Goal: Task Accomplishment & Management: Complete application form

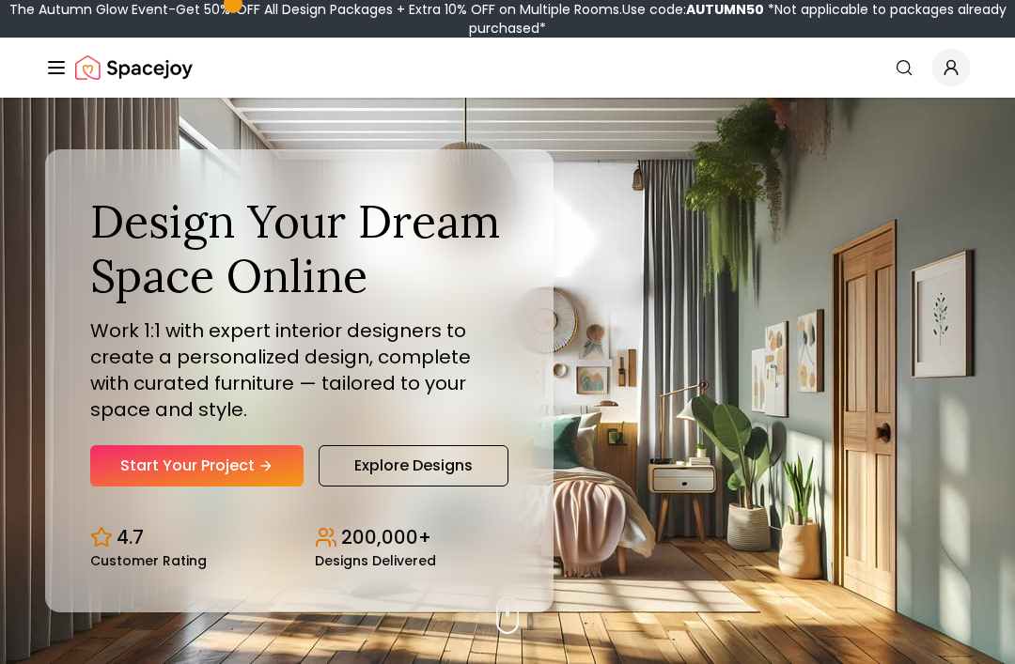
click at [243, 487] on link "Start Your Project" at bounding box center [196, 465] width 213 height 41
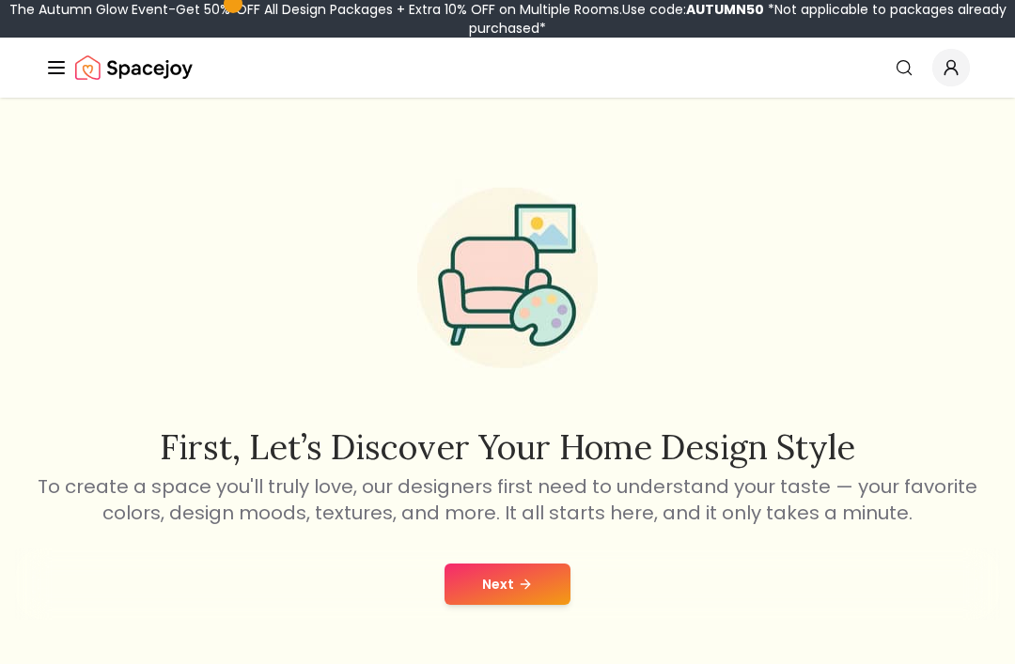
click at [522, 595] on button "Next" at bounding box center [507, 584] width 126 height 41
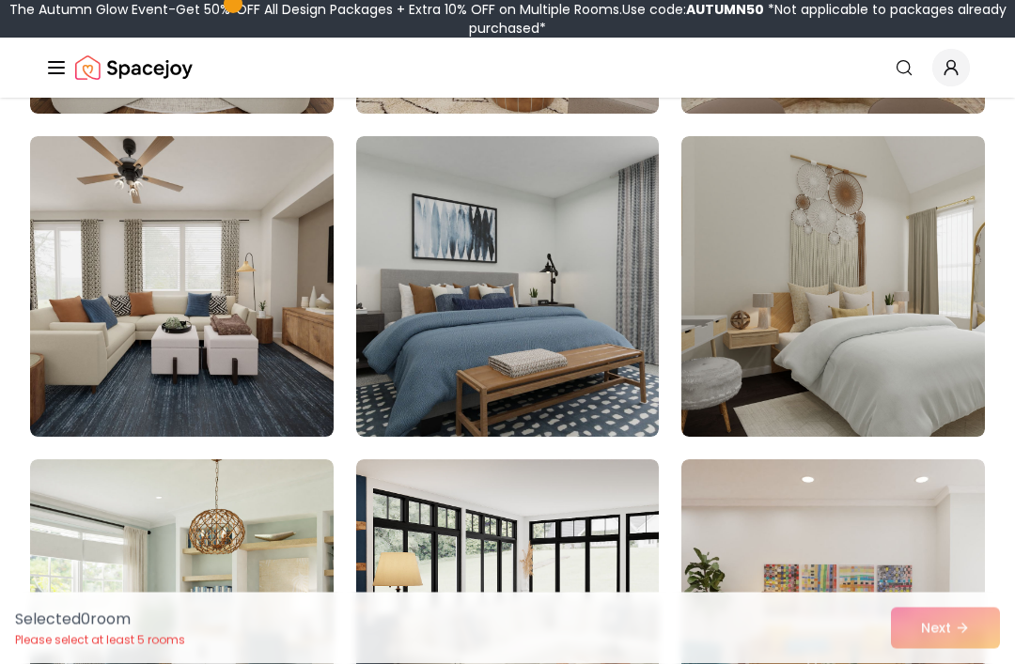
scroll to position [9188, 0]
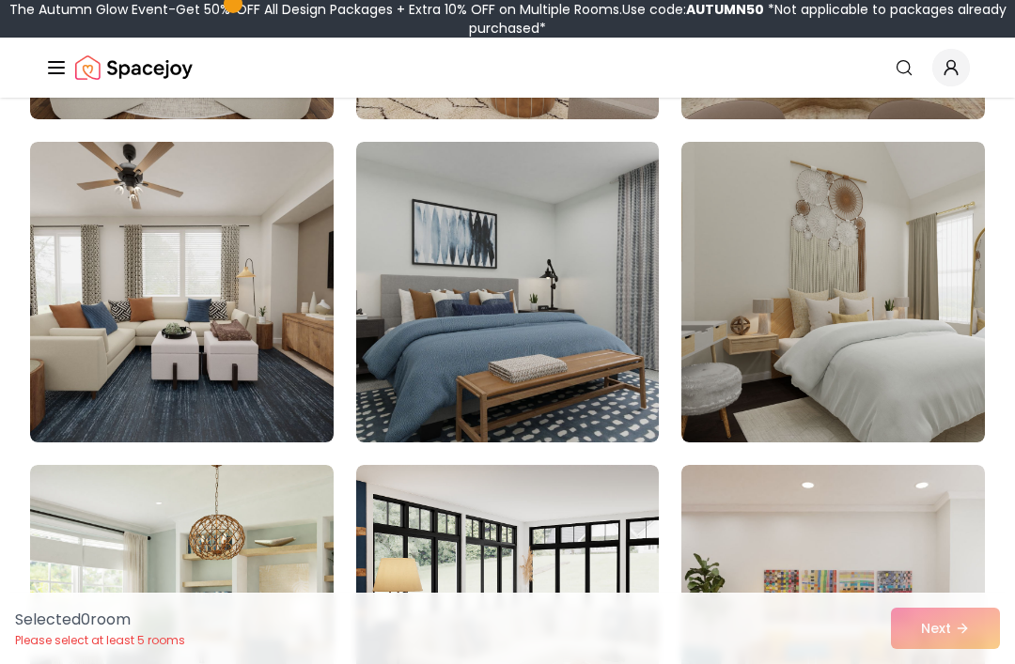
click at [903, 330] on img at bounding box center [833, 292] width 304 height 301
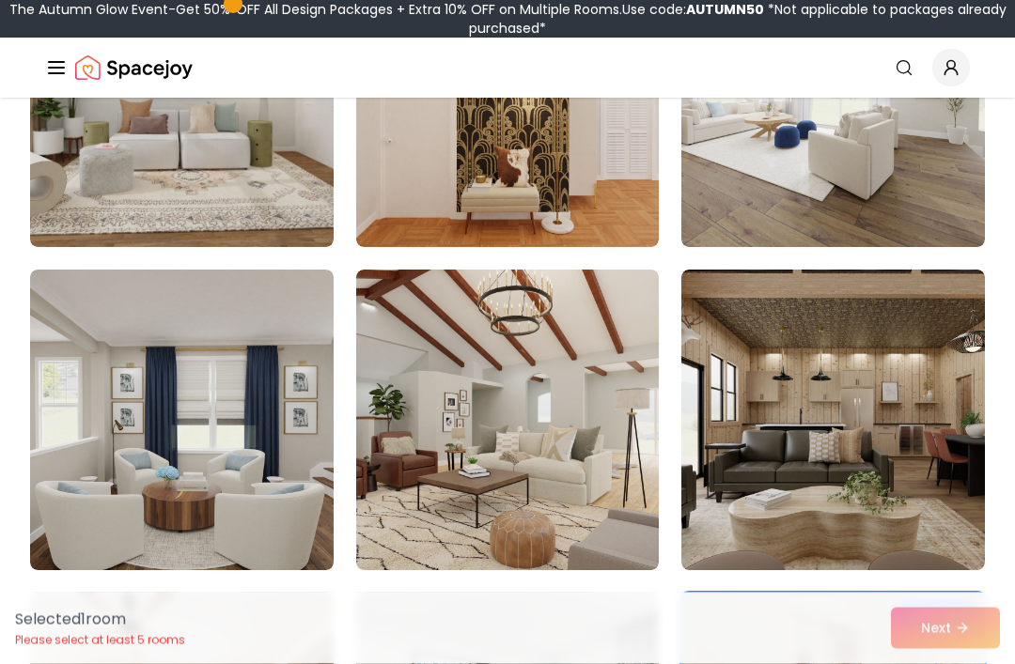
scroll to position [8736, 0]
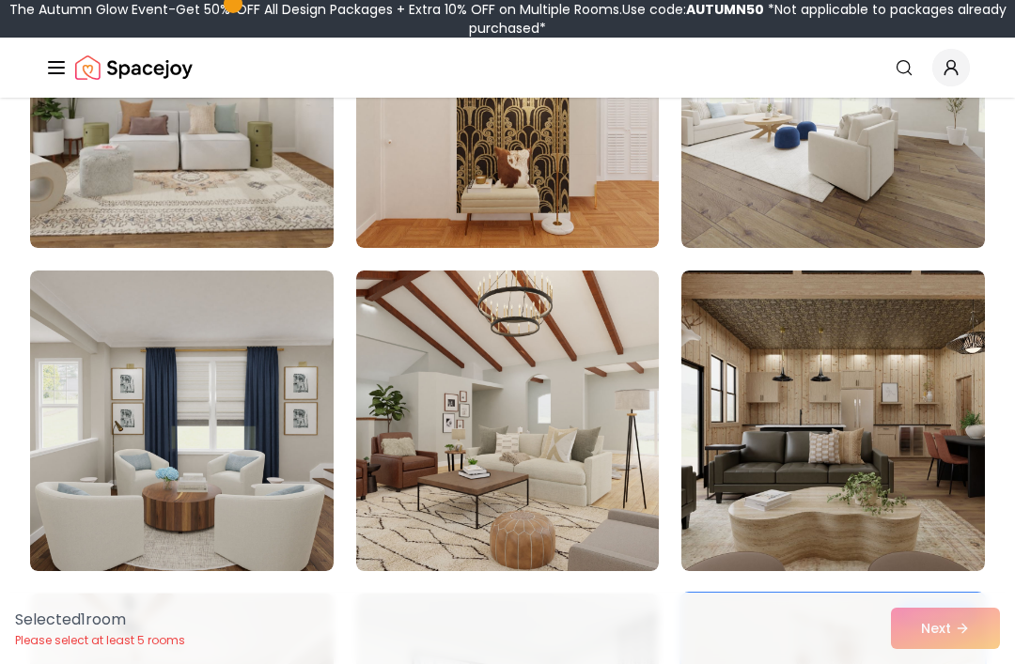
click at [908, 424] on img at bounding box center [833, 421] width 304 height 301
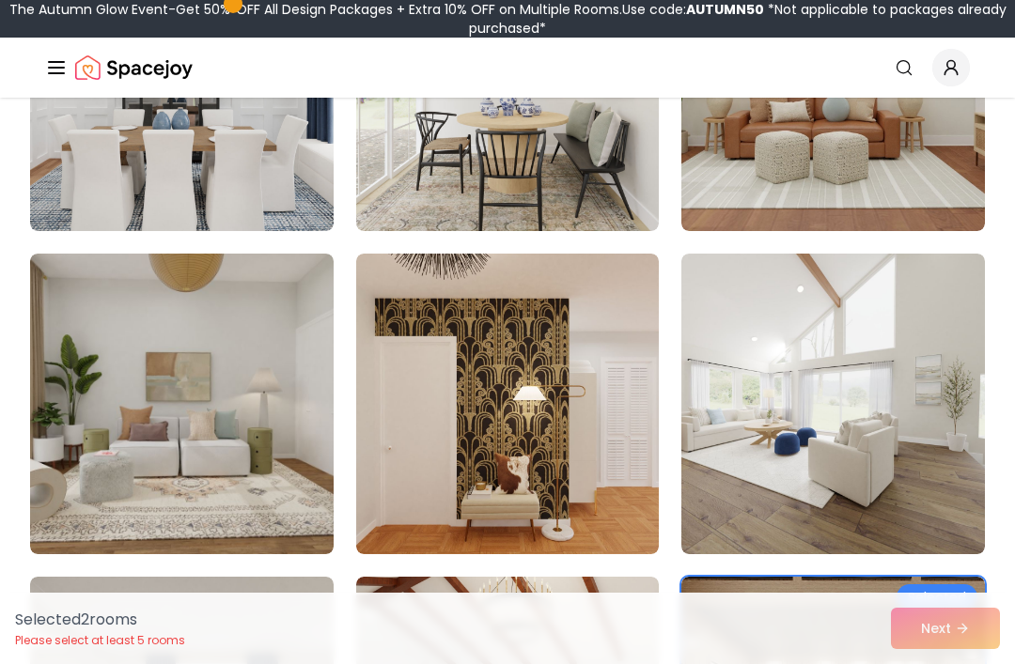
scroll to position [8412, 0]
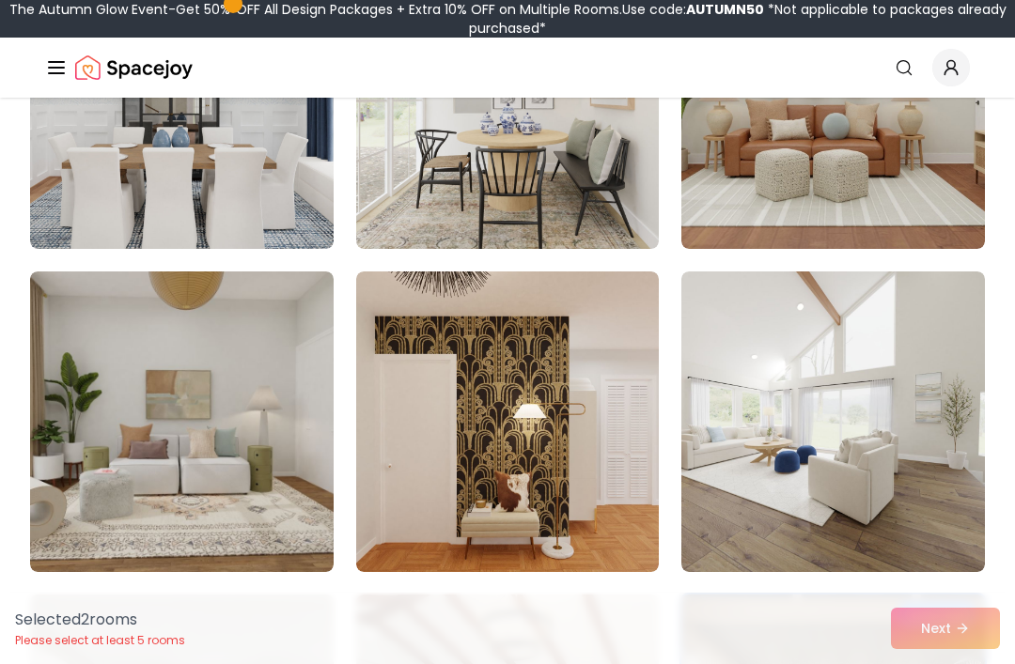
click at [632, 481] on img at bounding box center [508, 422] width 304 height 301
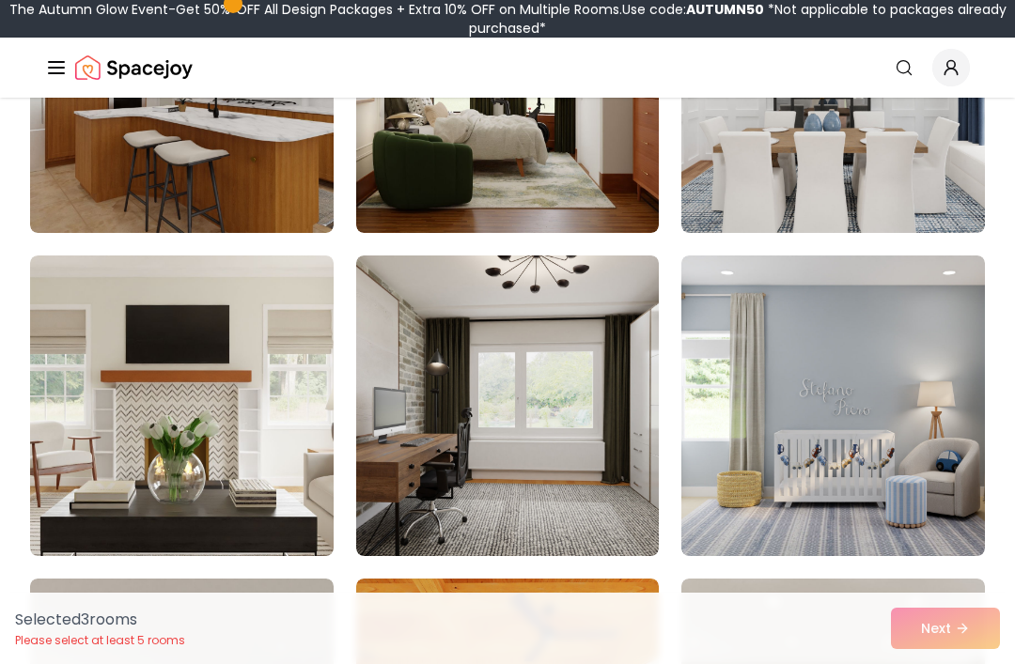
scroll to position [6814, 0]
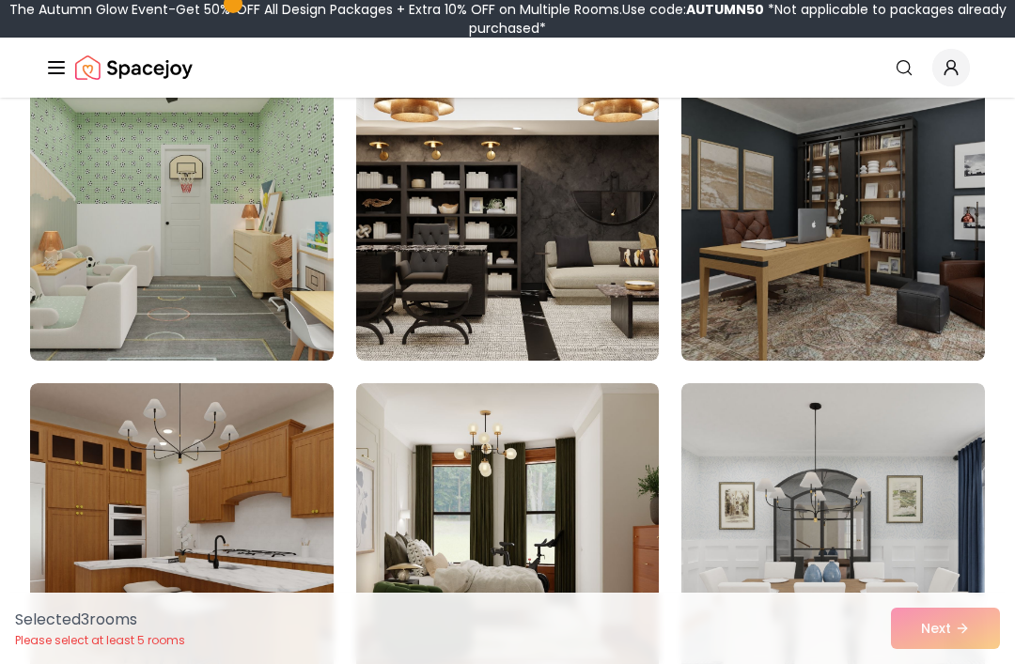
click at [562, 281] on img at bounding box center [508, 210] width 304 height 301
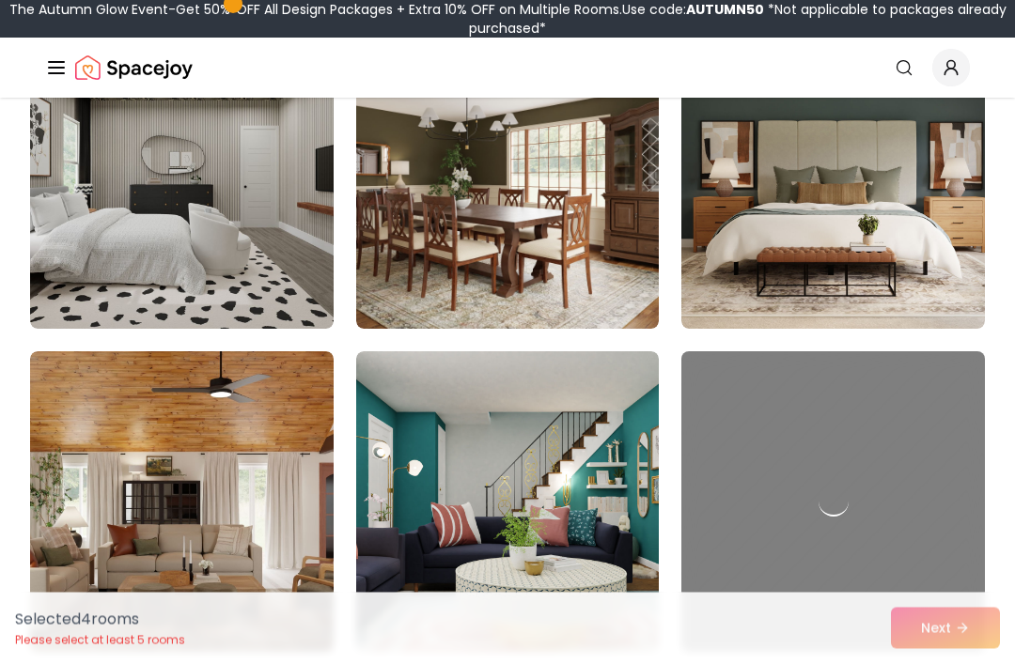
scroll to position [10271, 0]
click at [600, 265] on img at bounding box center [508, 178] width 304 height 301
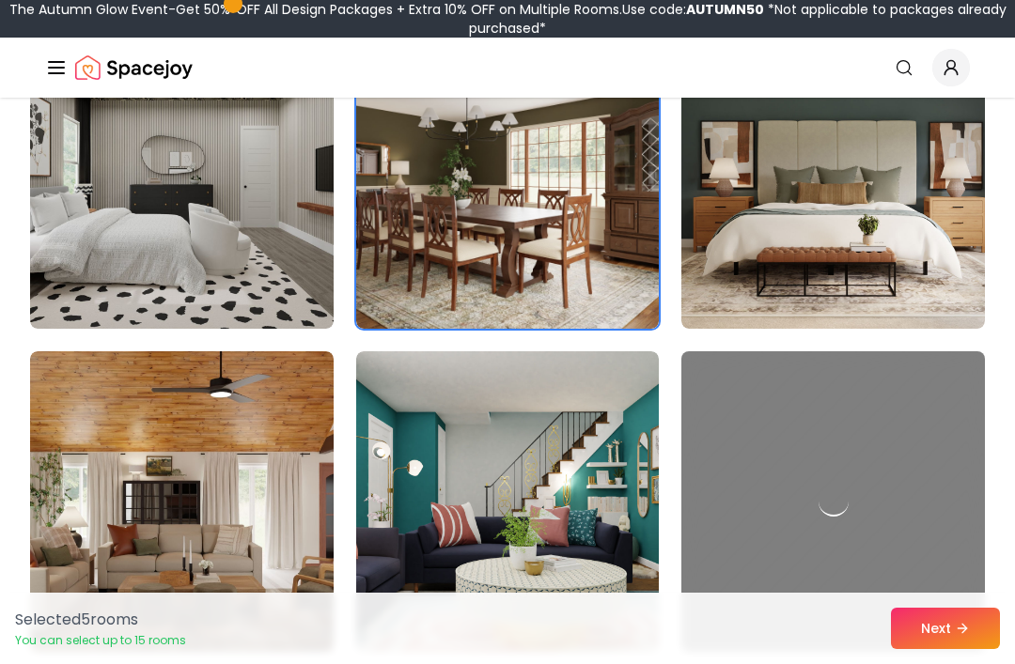
click at [281, 242] on img at bounding box center [182, 178] width 304 height 301
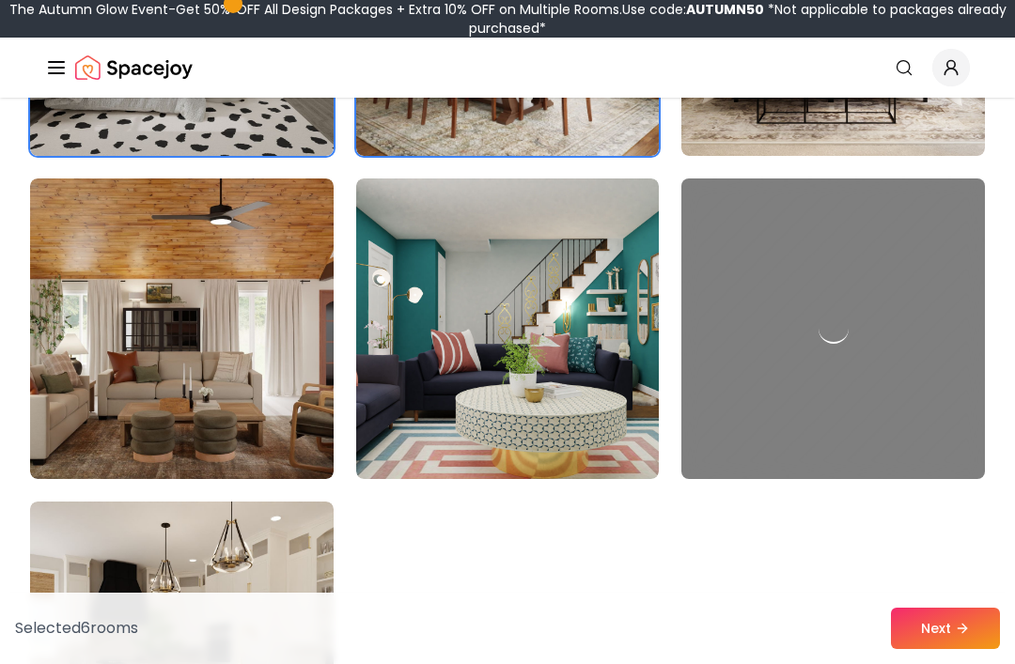
scroll to position [10454, 0]
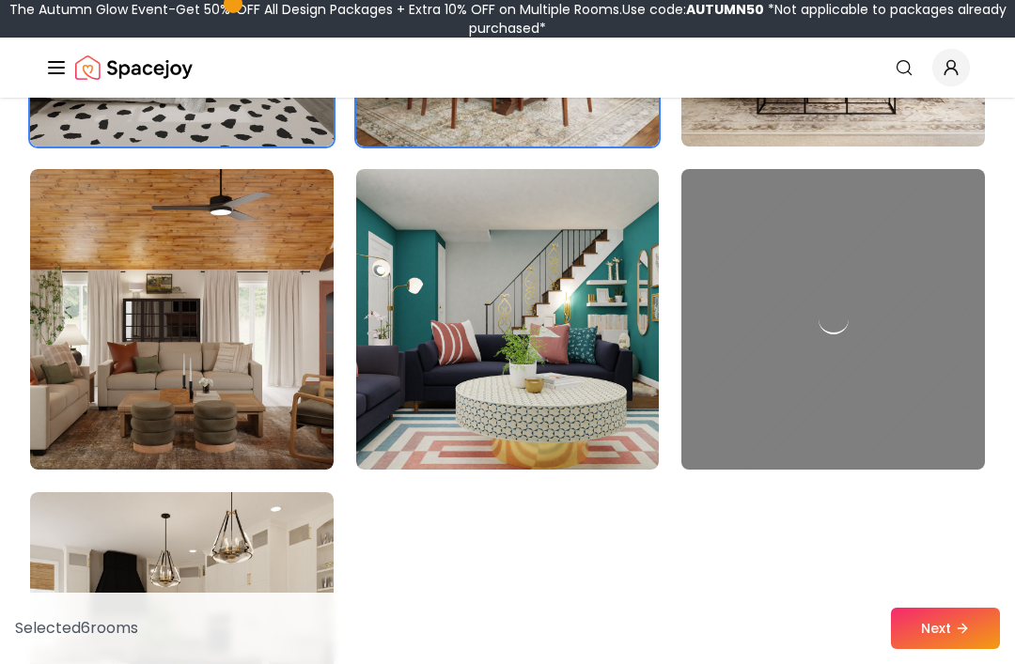
click at [257, 382] on img at bounding box center [182, 319] width 304 height 301
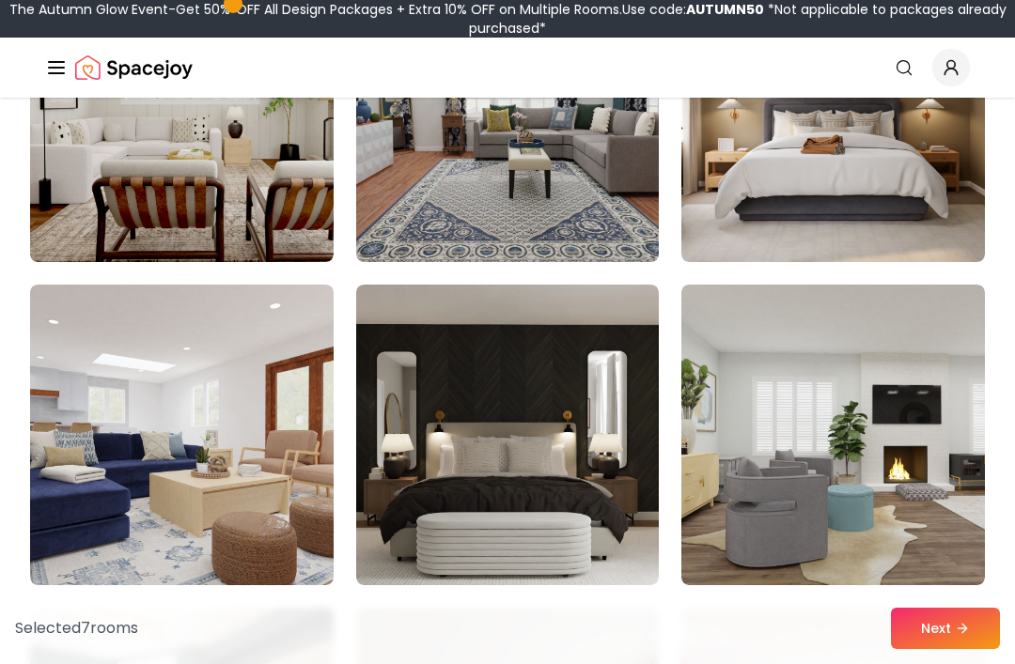
scroll to position [5479, 0]
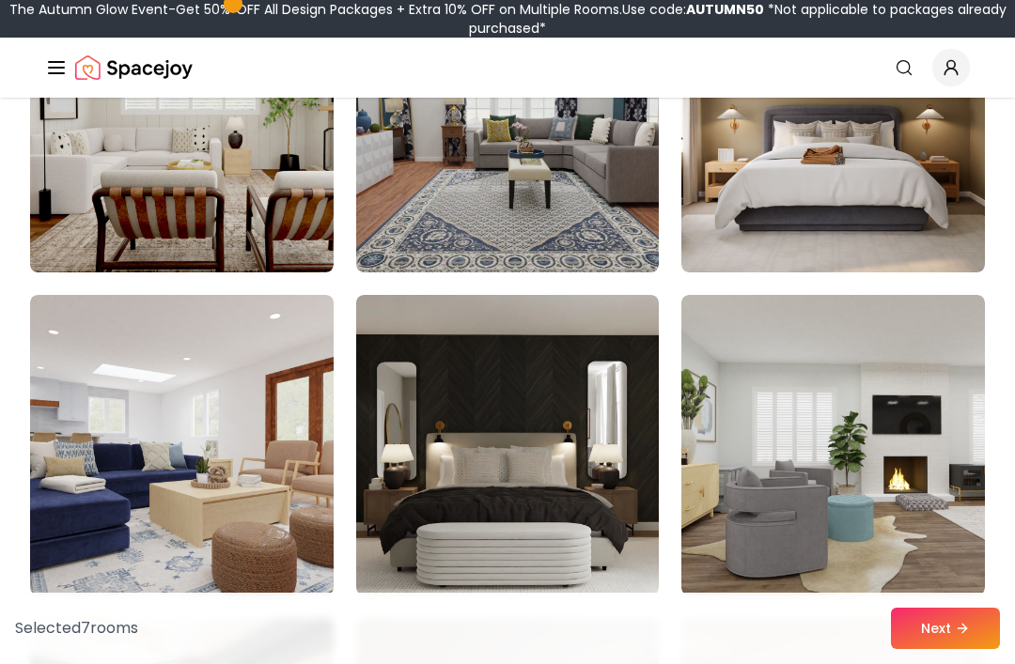
click at [546, 407] on img at bounding box center [508, 445] width 304 height 301
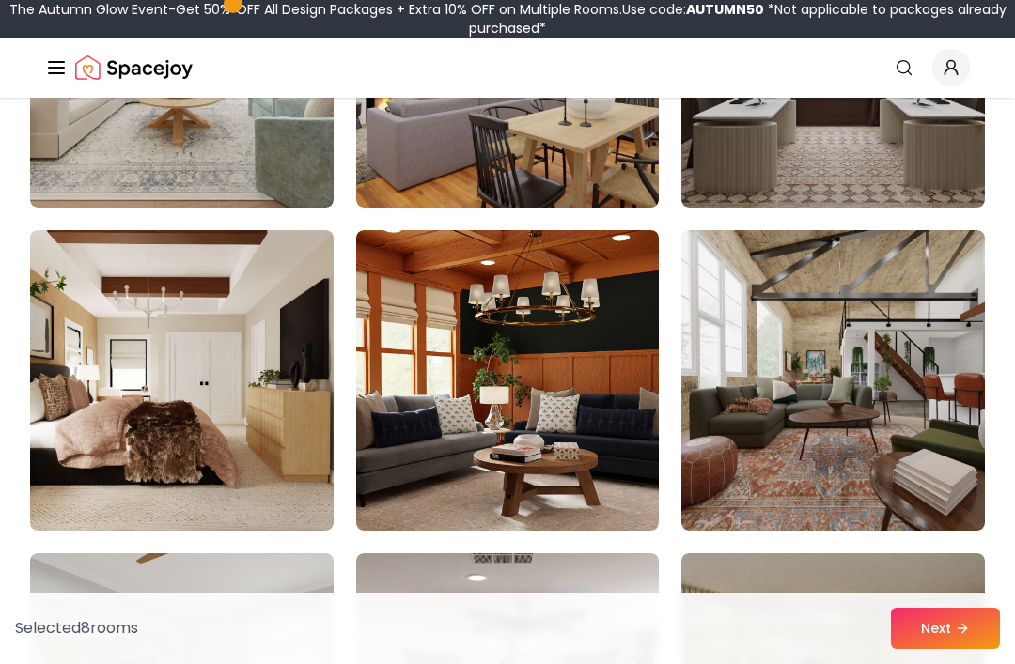
scroll to position [4575, 0]
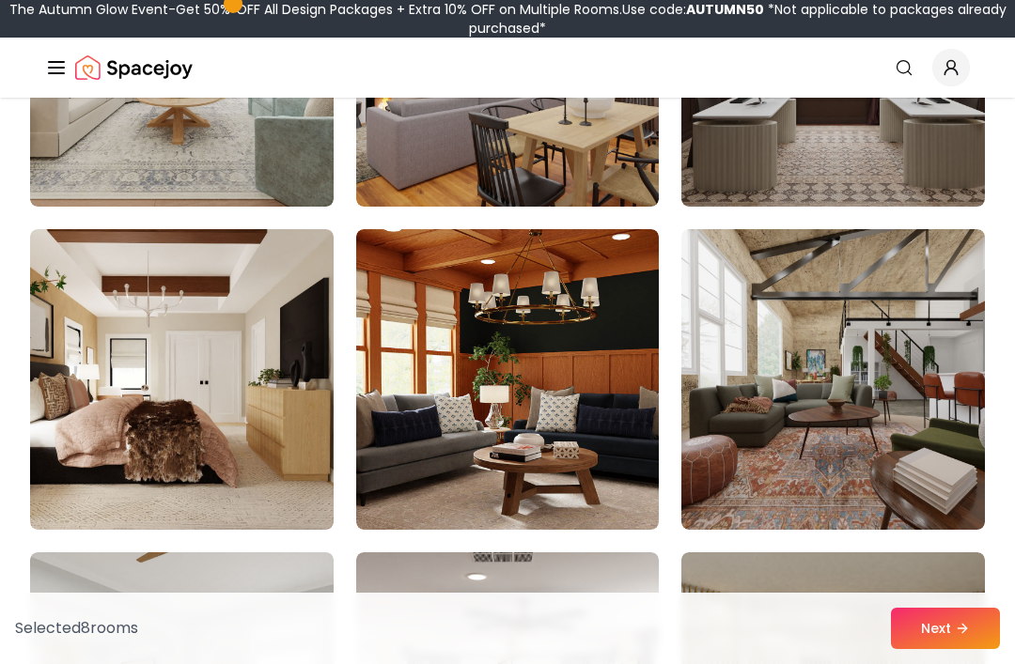
click at [834, 361] on img at bounding box center [833, 379] width 304 height 301
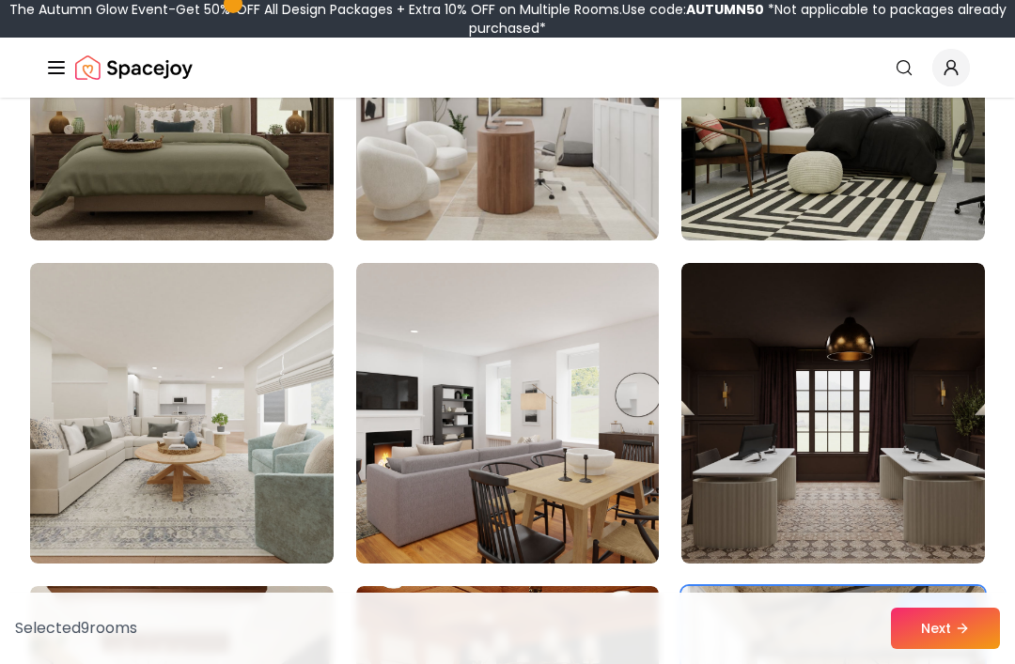
scroll to position [4217, 0]
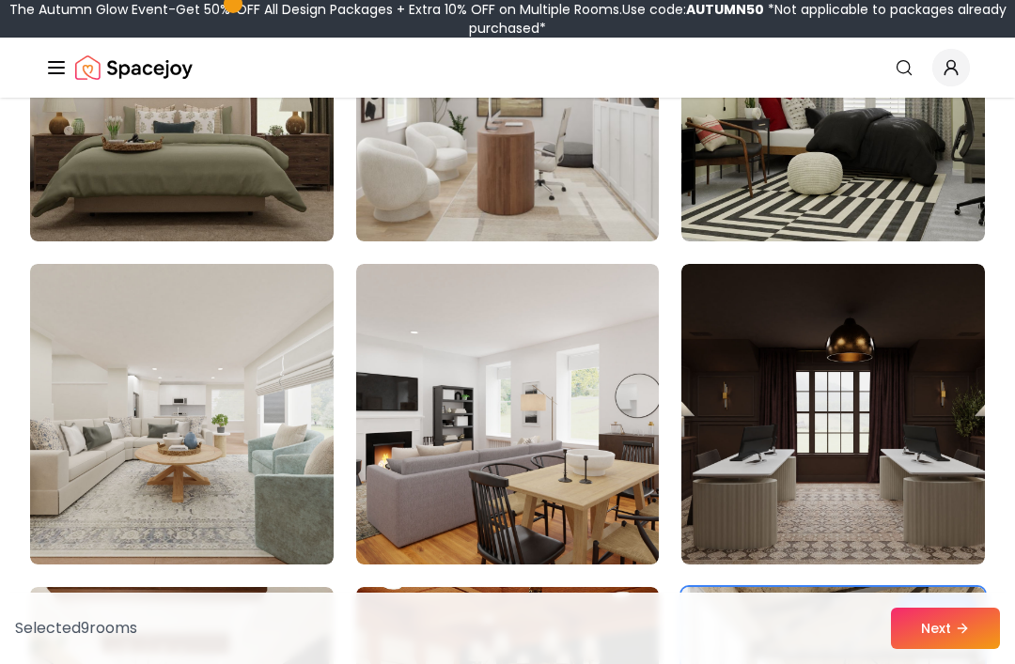
click at [850, 390] on img at bounding box center [833, 414] width 304 height 301
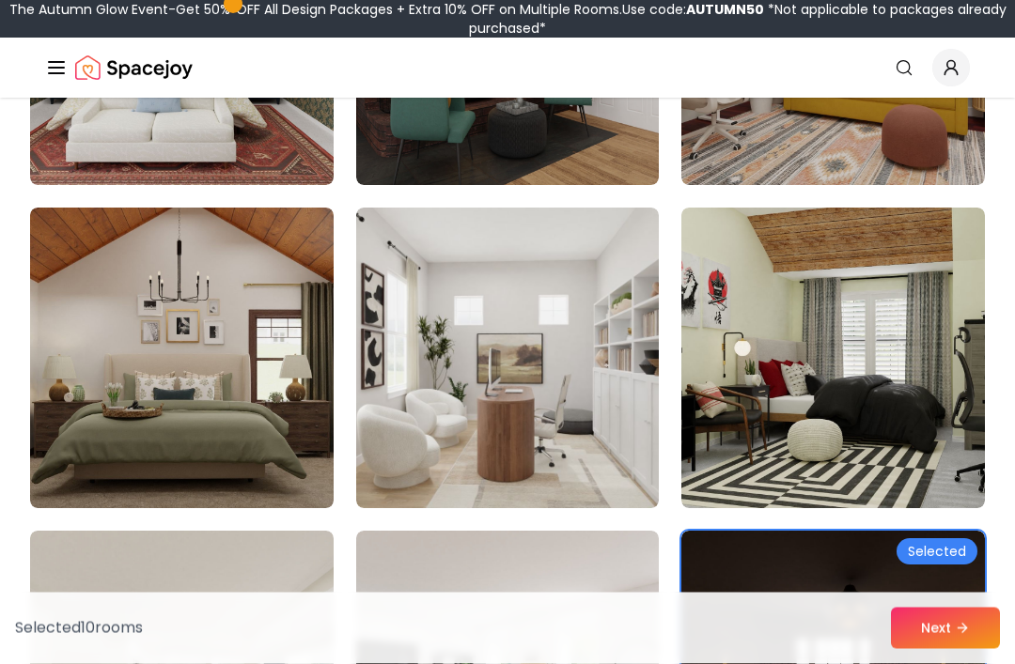
scroll to position [3950, 0]
click at [281, 474] on img at bounding box center [182, 358] width 304 height 301
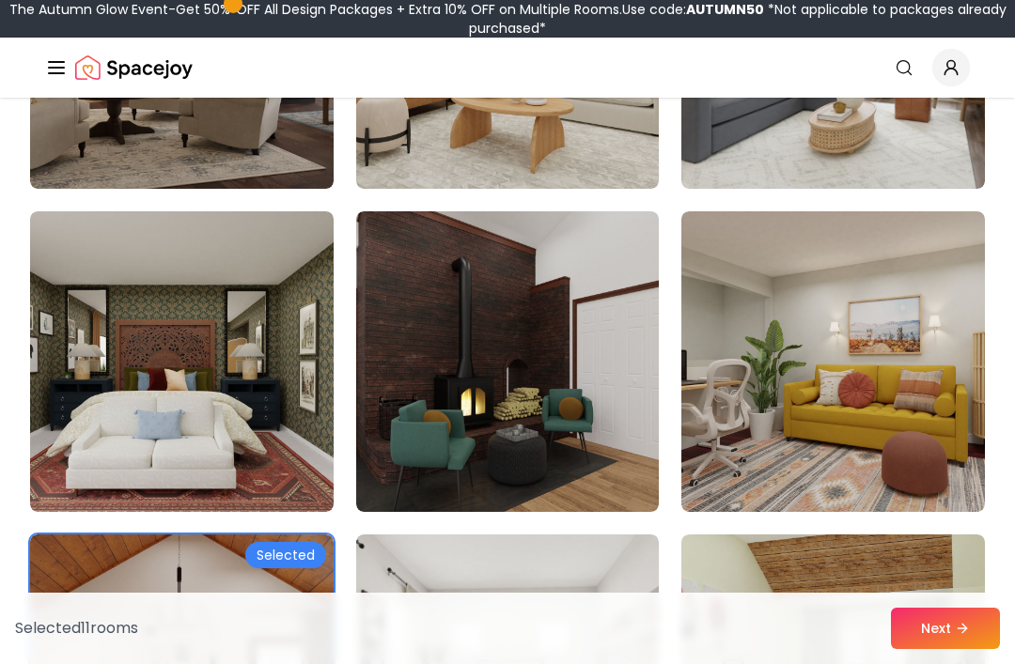
scroll to position [3624, 0]
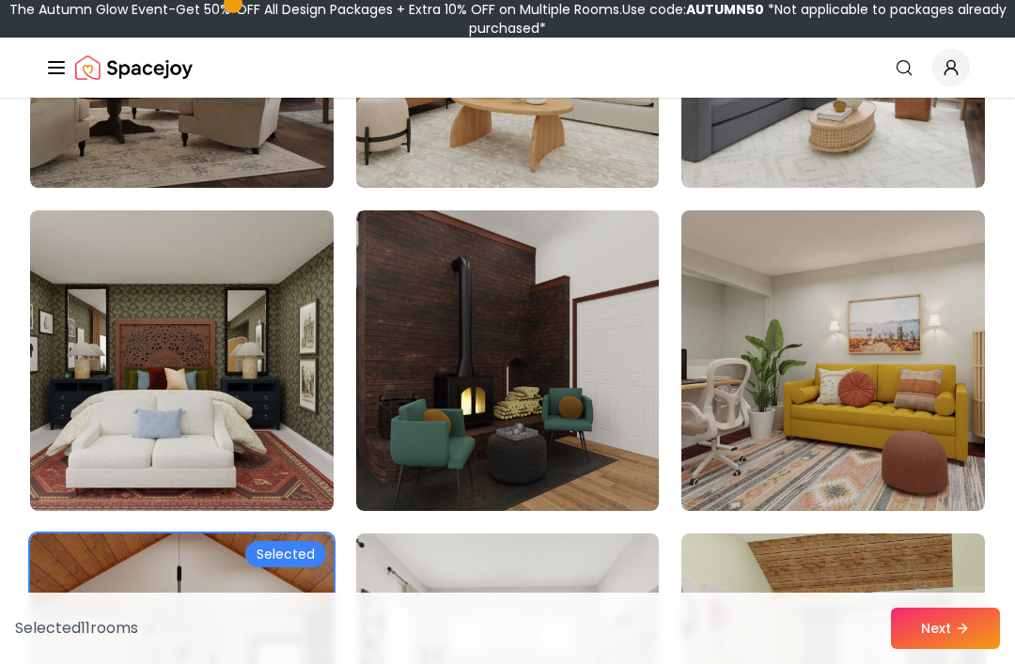
click at [285, 422] on img at bounding box center [182, 361] width 304 height 301
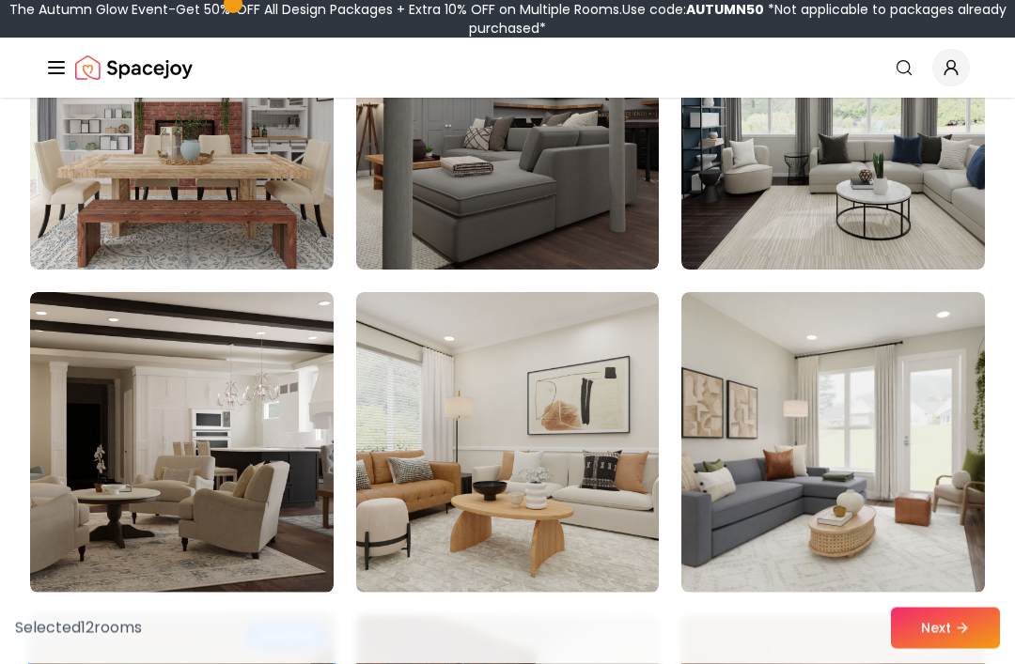
scroll to position [3219, 0]
click at [290, 471] on img at bounding box center [182, 442] width 304 height 301
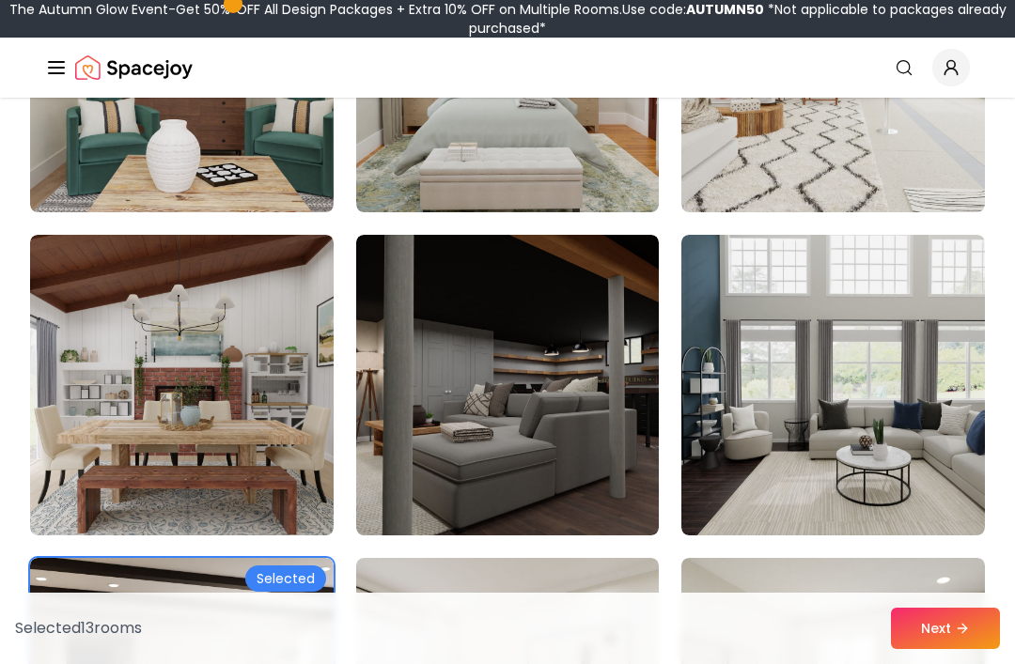
scroll to position [2952, 0]
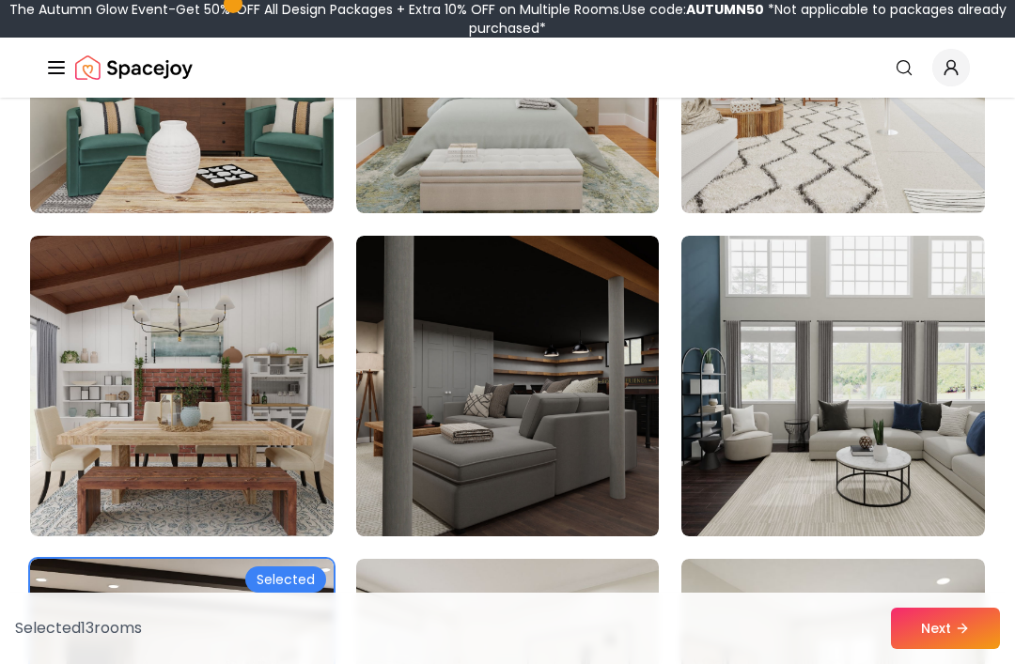
click at [293, 468] on img at bounding box center [182, 386] width 304 height 301
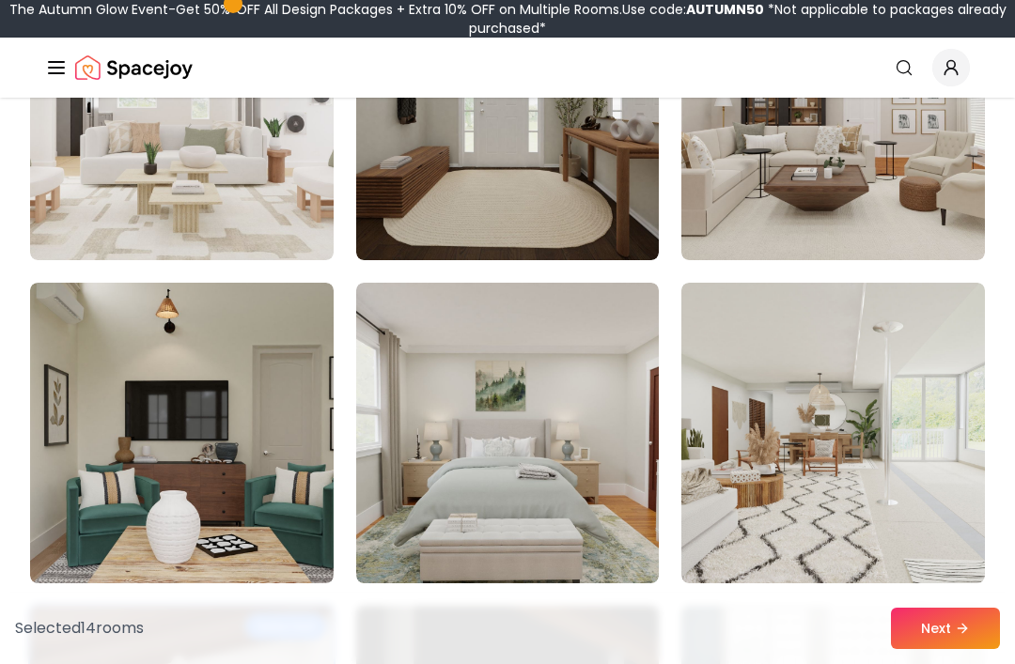
scroll to position [2582, 0]
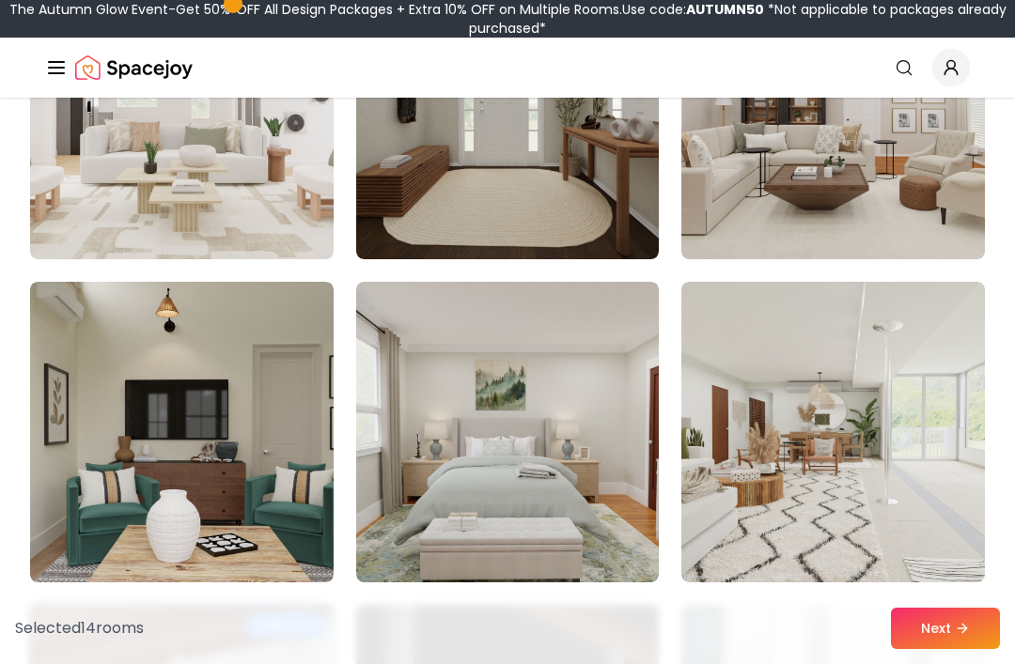
click at [877, 462] on img at bounding box center [833, 432] width 304 height 301
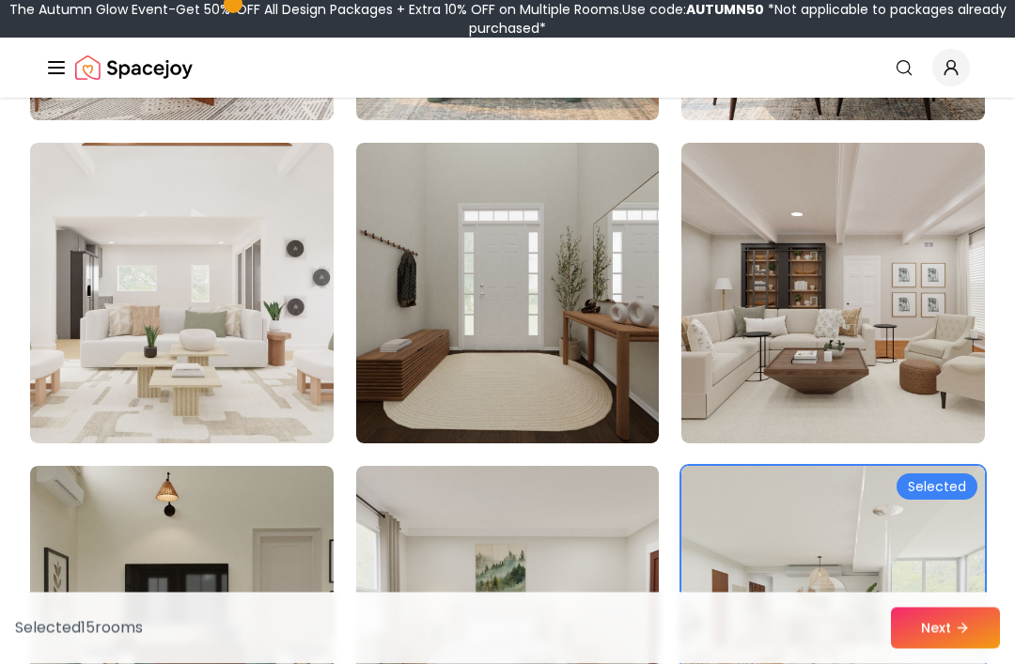
scroll to position [2393, 0]
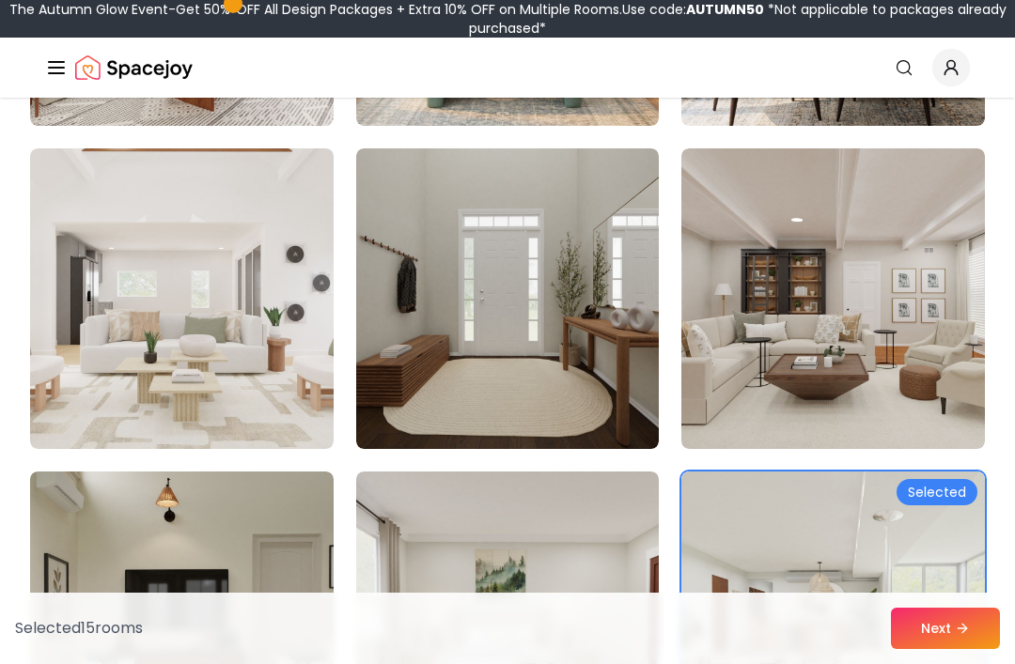
click at [540, 372] on img at bounding box center [508, 298] width 304 height 301
click at [844, 358] on img at bounding box center [833, 298] width 304 height 301
click at [935, 637] on button "Next" at bounding box center [945, 628] width 109 height 41
